Goal: Information Seeking & Learning: Learn about a topic

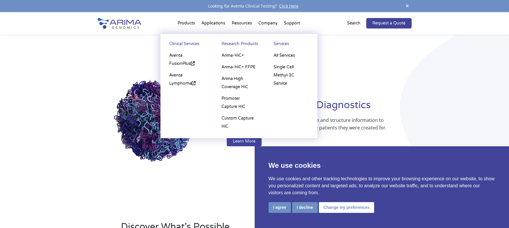
click at [182, 22] on li "Products Clinical Services Aventa FusionPlus Aventa [MEDICAL_DATA] Research Pro…" at bounding box center [186, 25] width 24 height 20
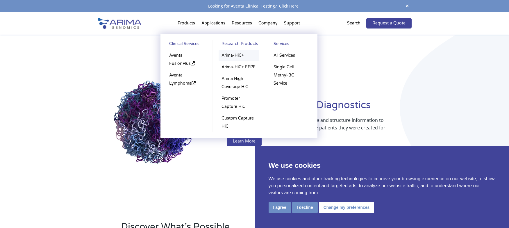
click at [232, 54] on link "Arima-HiC+" at bounding box center [238, 56] width 40 height 12
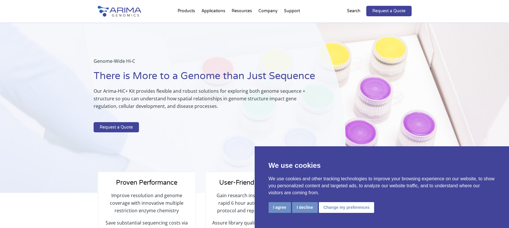
select select "California"
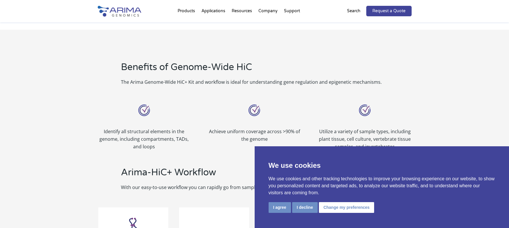
scroll to position [465, 0]
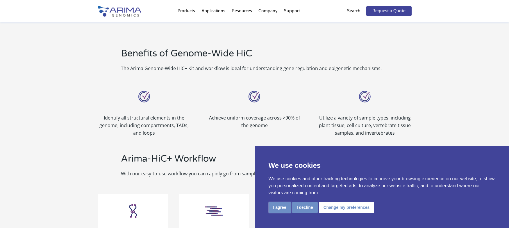
click at [281, 208] on button "I agree" at bounding box center [279, 207] width 22 height 11
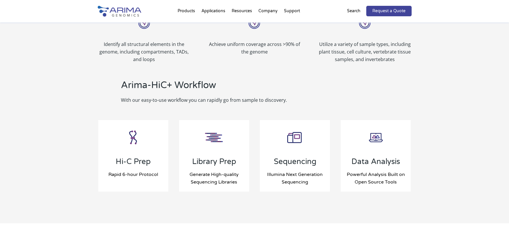
scroll to position [535, 0]
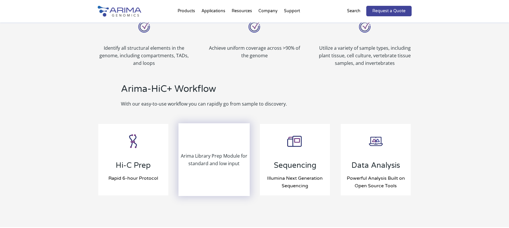
click at [228, 157] on p "Arima Library Prep Module for standard and low input" at bounding box center [214, 159] width 70 height 15
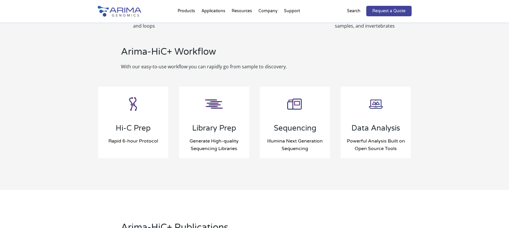
scroll to position [581, 0]
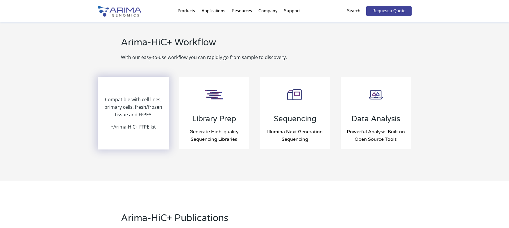
click at [148, 116] on p "Compatible with cell lines, primary cells, fresh/frozen tissue and FFPE*" at bounding box center [133, 109] width 70 height 27
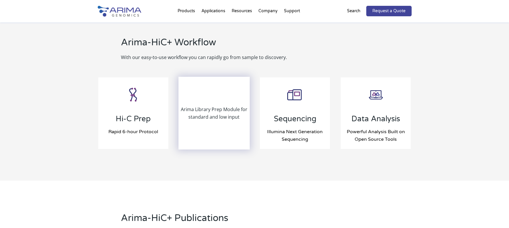
click at [244, 130] on div "Arima Library Prep Module for standard and low input" at bounding box center [214, 112] width 70 height 71
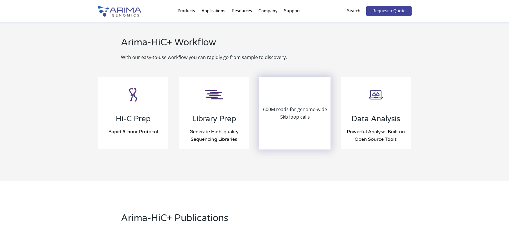
click at [275, 123] on div "600M reads for genome-wide 5kb loop calls" at bounding box center [295, 112] width 70 height 71
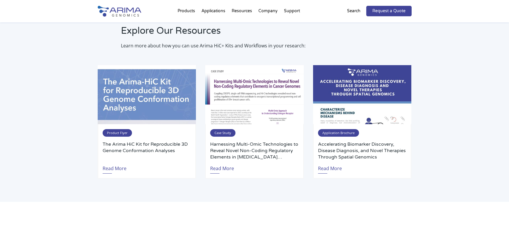
scroll to position [1092, 0]
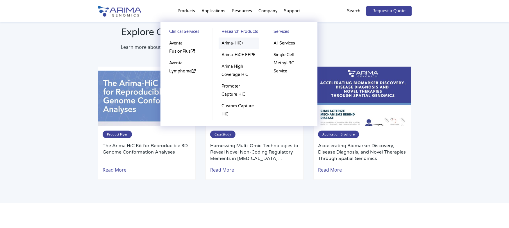
click at [241, 41] on link "Arima-HiC+" at bounding box center [238, 43] width 40 height 12
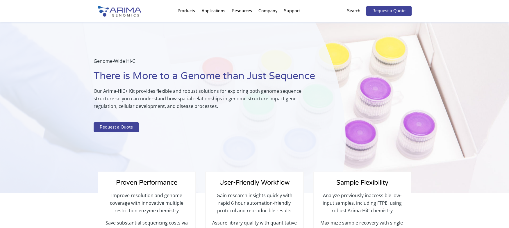
select select "[US_STATE]"
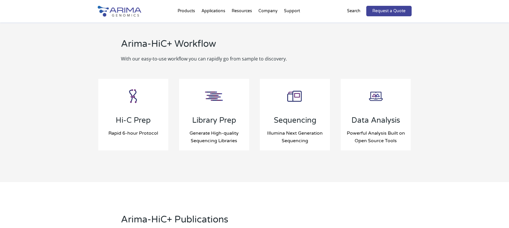
scroll to position [581, 0]
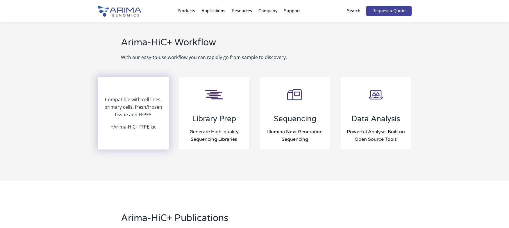
click at [157, 103] on p "Compatible with cell lines, primary cells, fresh/frozen tissue and FFPE*" at bounding box center [133, 109] width 70 height 27
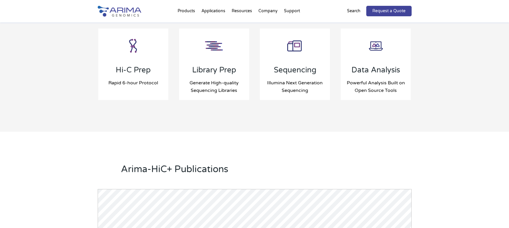
scroll to position [569, 0]
